Goal: Information Seeking & Learning: Learn about a topic

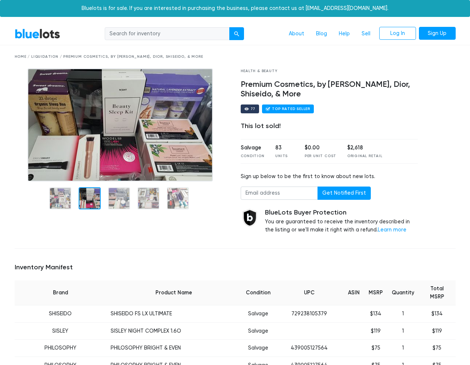
click at [90, 200] on div at bounding box center [90, 198] width 22 height 22
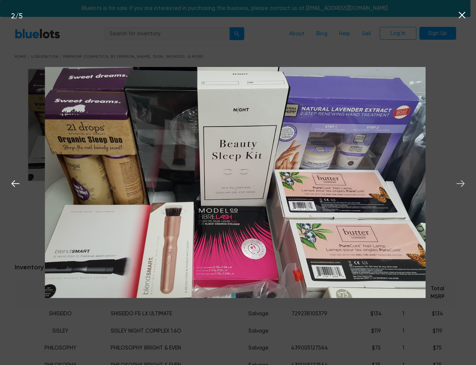
click at [456, 183] on icon at bounding box center [460, 183] width 11 height 11
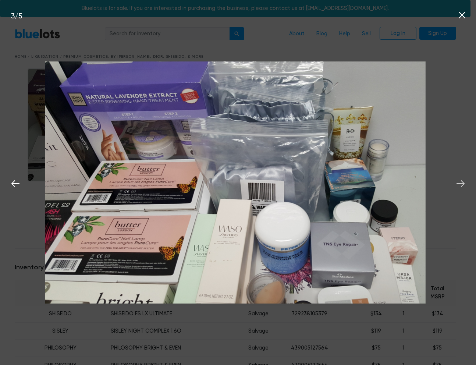
click at [457, 183] on icon at bounding box center [460, 183] width 11 height 11
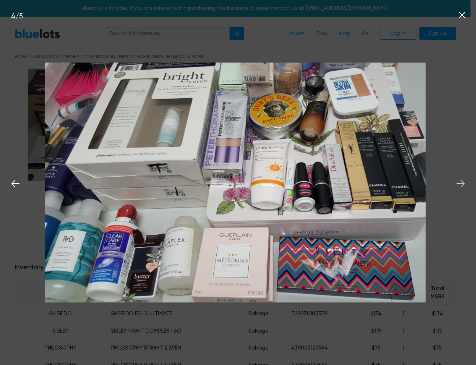
click at [457, 183] on icon at bounding box center [460, 183] width 11 height 11
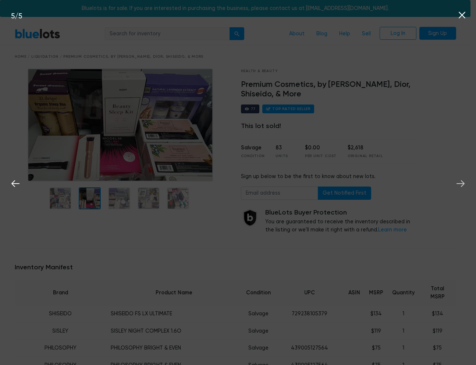
click at [457, 183] on icon at bounding box center [460, 183] width 11 height 11
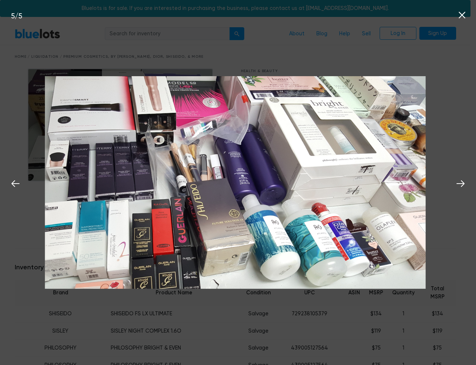
click at [459, 18] on icon at bounding box center [461, 15] width 7 height 7
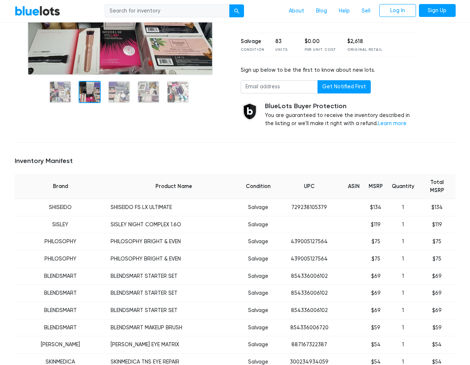
scroll to position [243, 0]
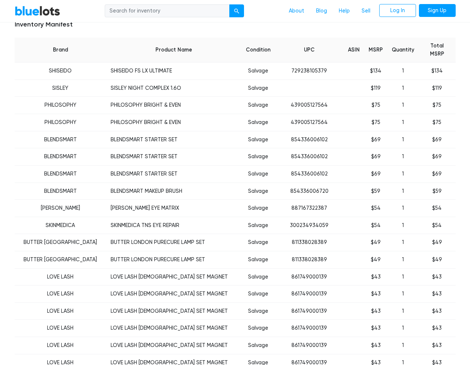
click at [65, 171] on td "BLENDSMART" at bounding box center [61, 173] width 92 height 17
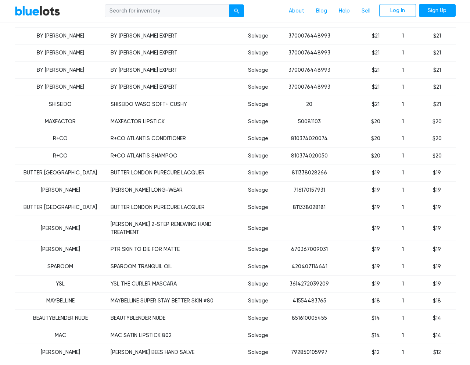
scroll to position [1182, 0]
